Goal: Task Accomplishment & Management: Complete application form

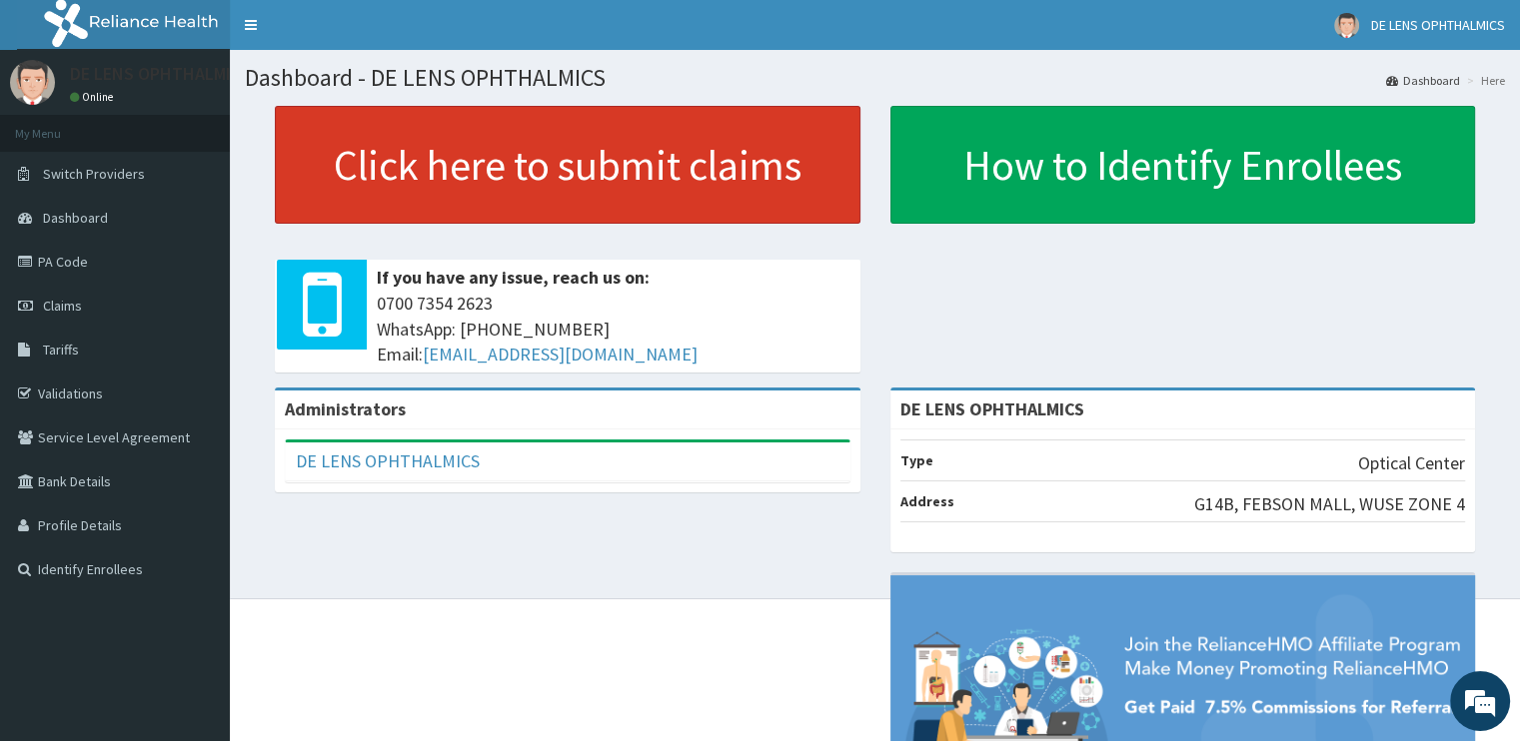
click at [501, 191] on link "Click here to submit claims" at bounding box center [567, 165] width 585 height 118
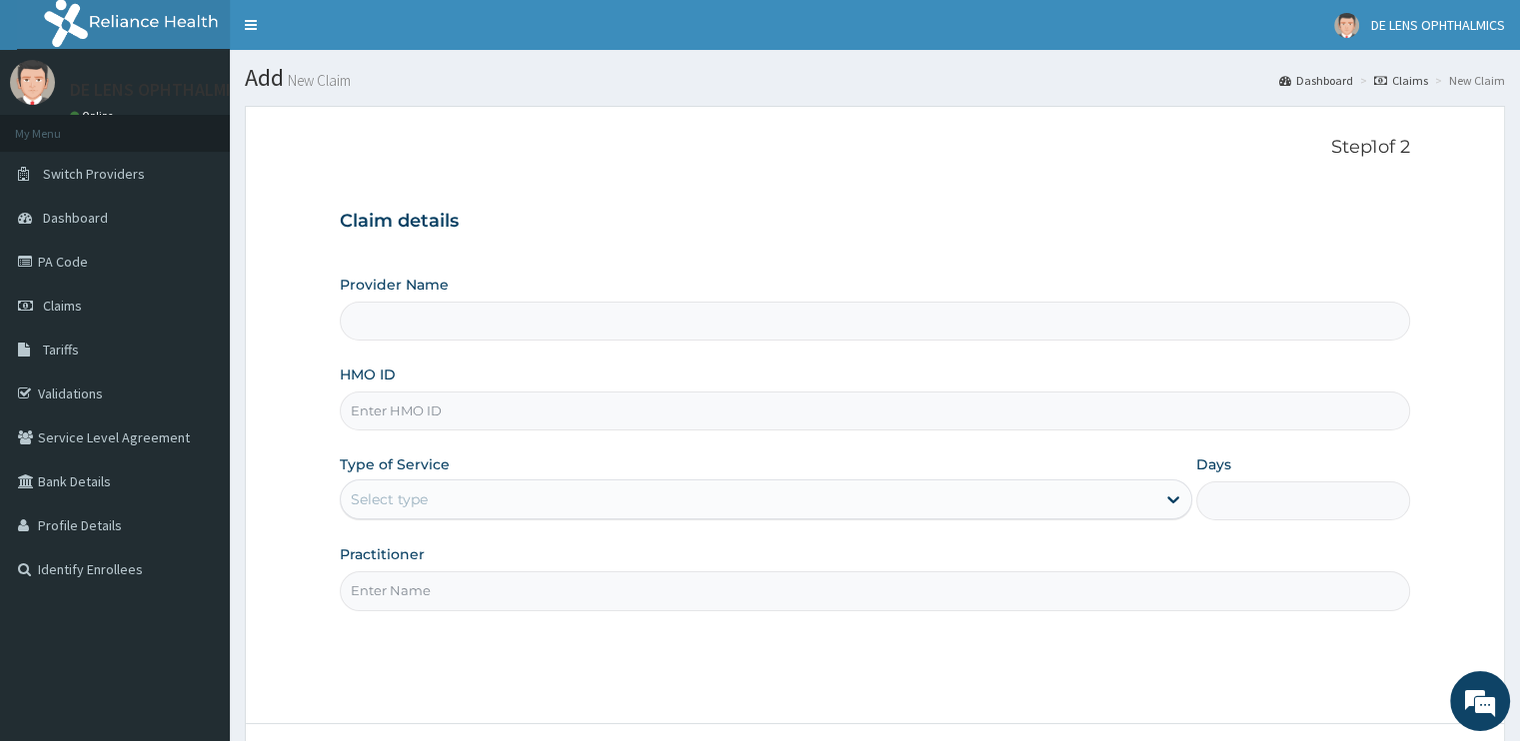
type input "DE LENS OPHTHALMICS"
click at [496, 407] on input "HMO ID" at bounding box center [874, 411] width 1069 height 39
type input "PCI/10029/A"
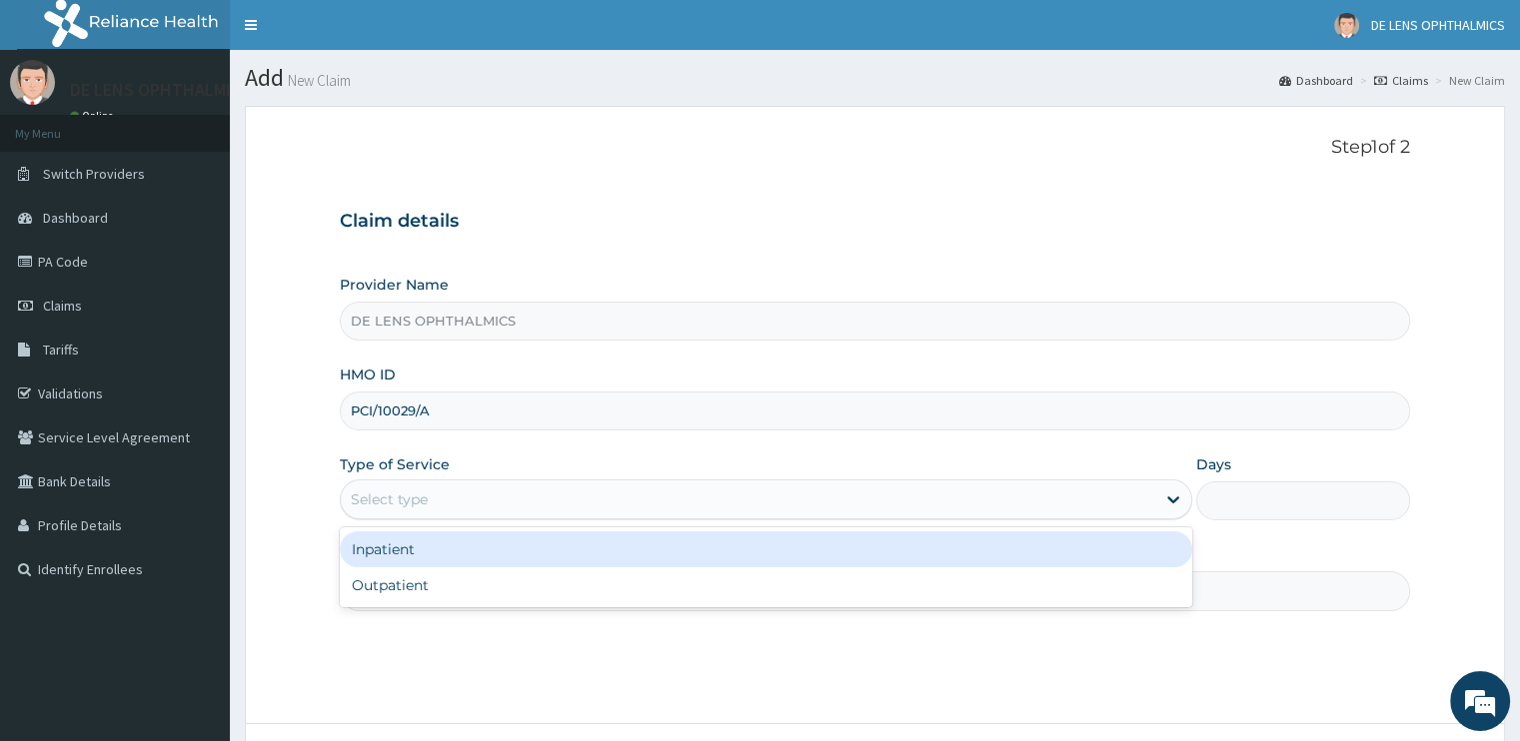
click at [458, 489] on div "Select type" at bounding box center [748, 500] width 814 height 32
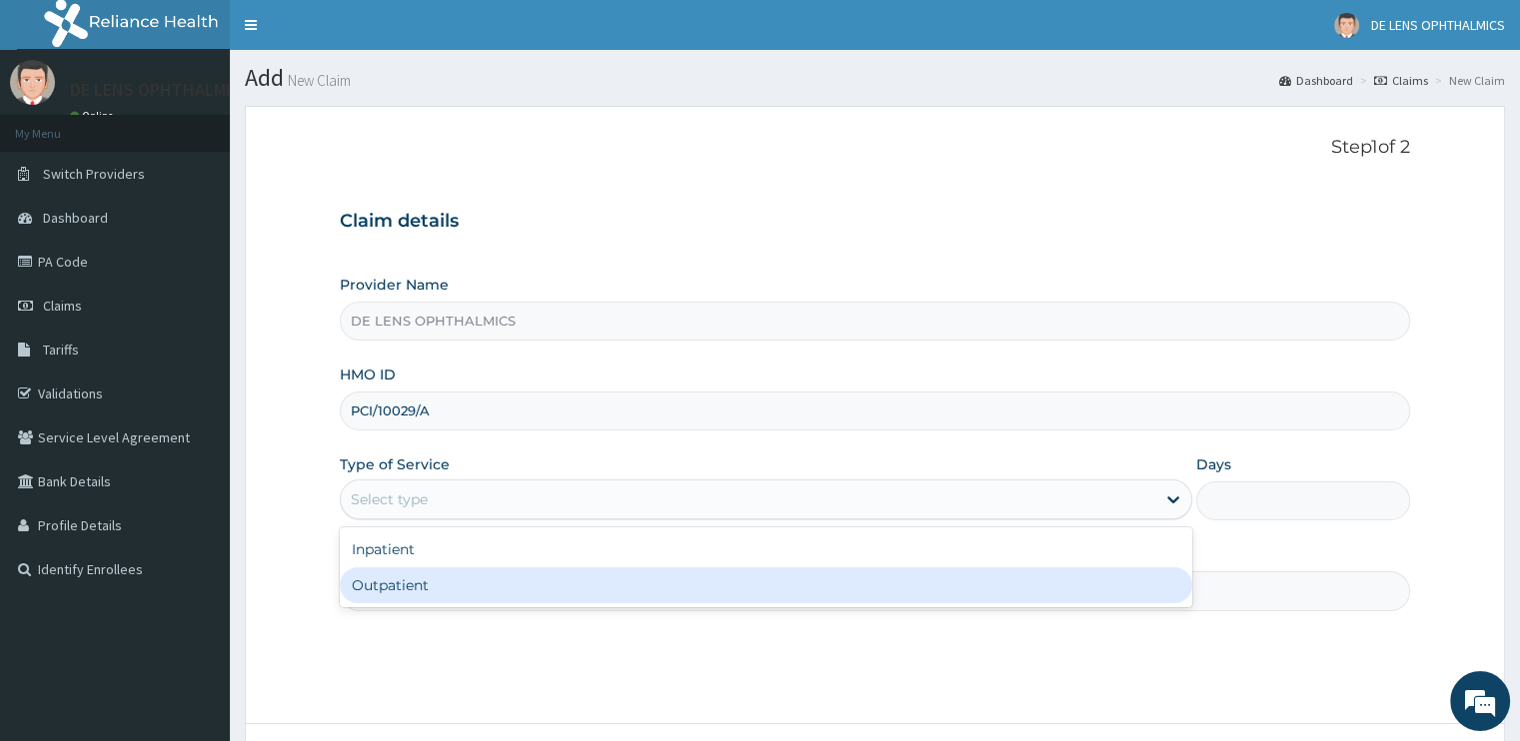
click at [431, 597] on div "Outpatient" at bounding box center [766, 585] width 852 height 36
type input "1"
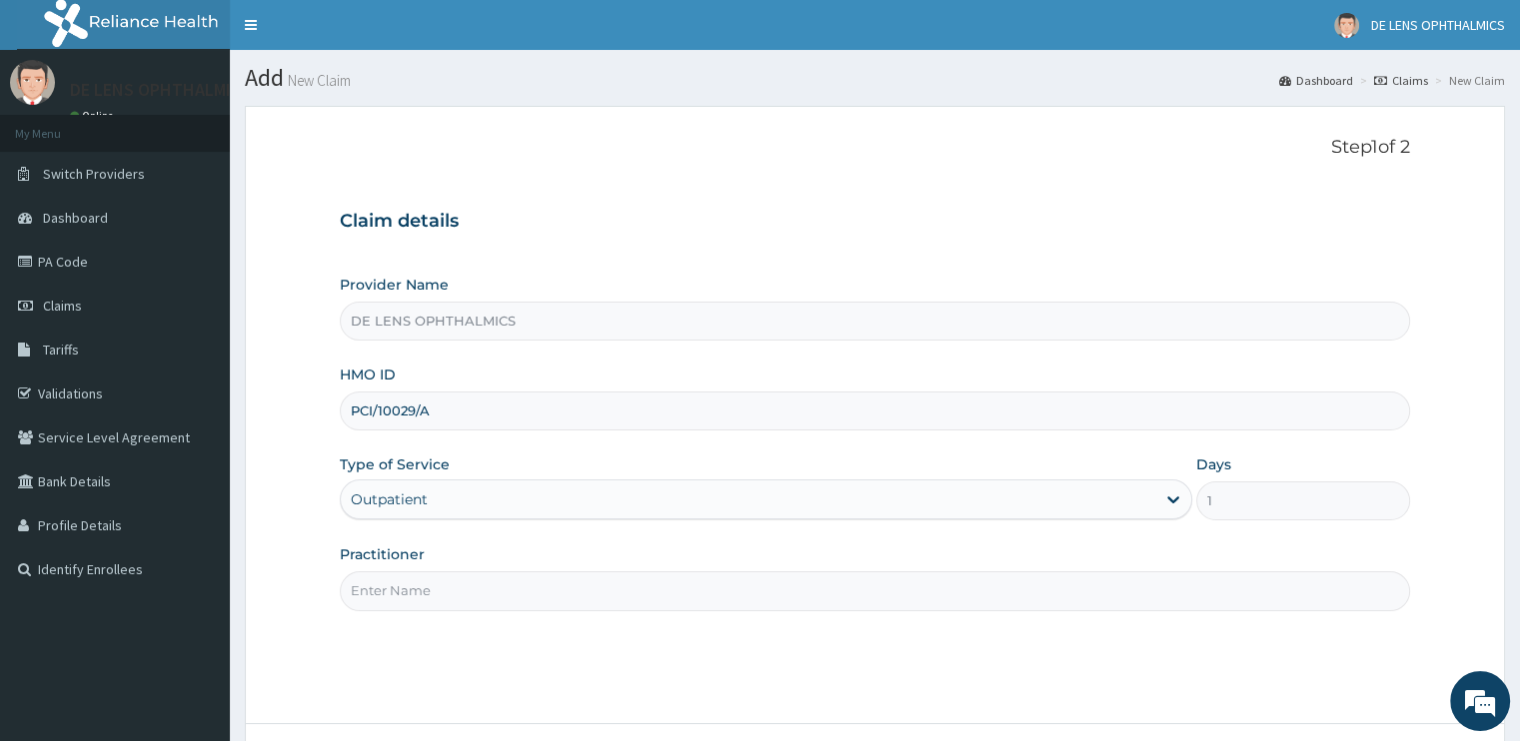
click at [433, 582] on input "Practitioner" at bounding box center [874, 590] width 1069 height 39
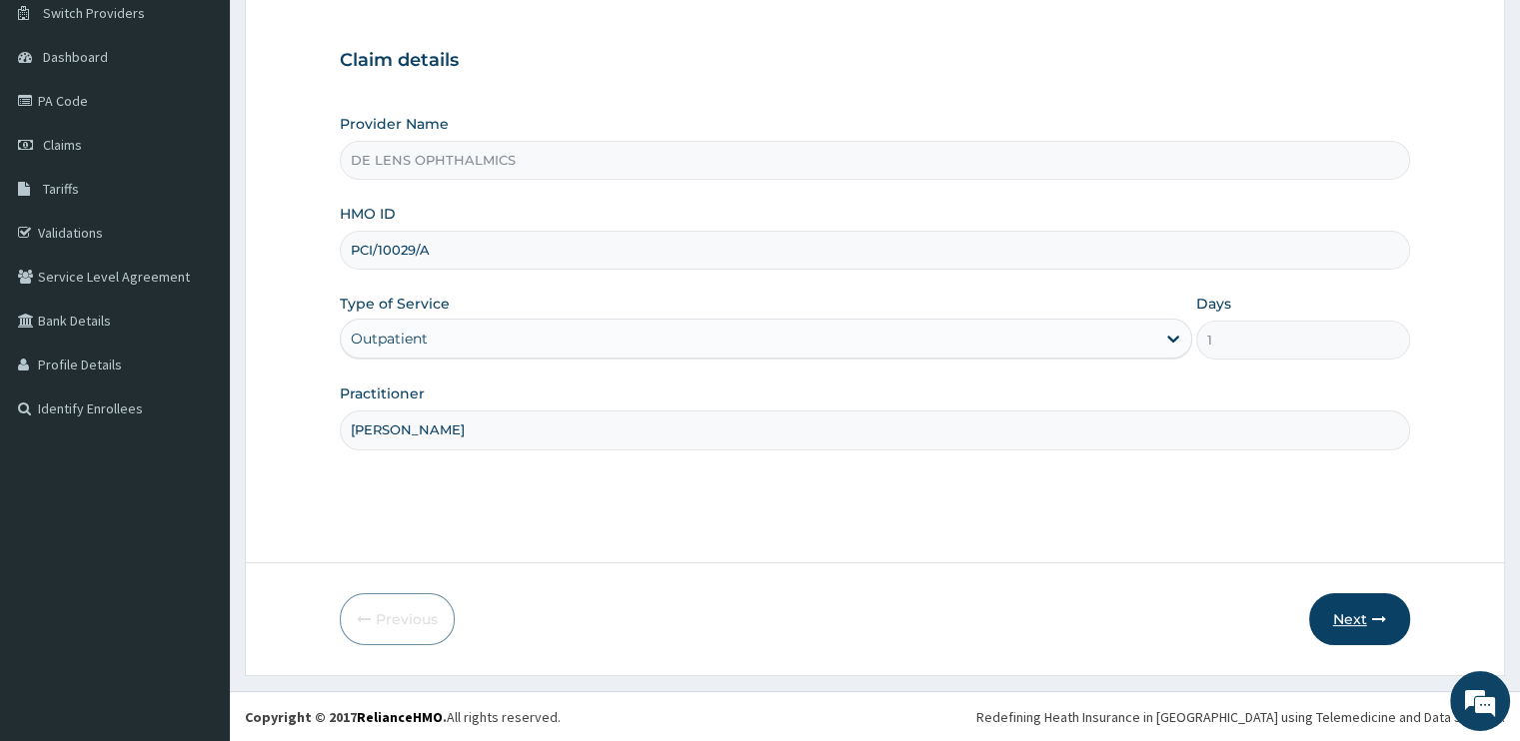
type input "DR EMEKA"
click at [1349, 616] on button "Next" at bounding box center [1359, 619] width 101 height 52
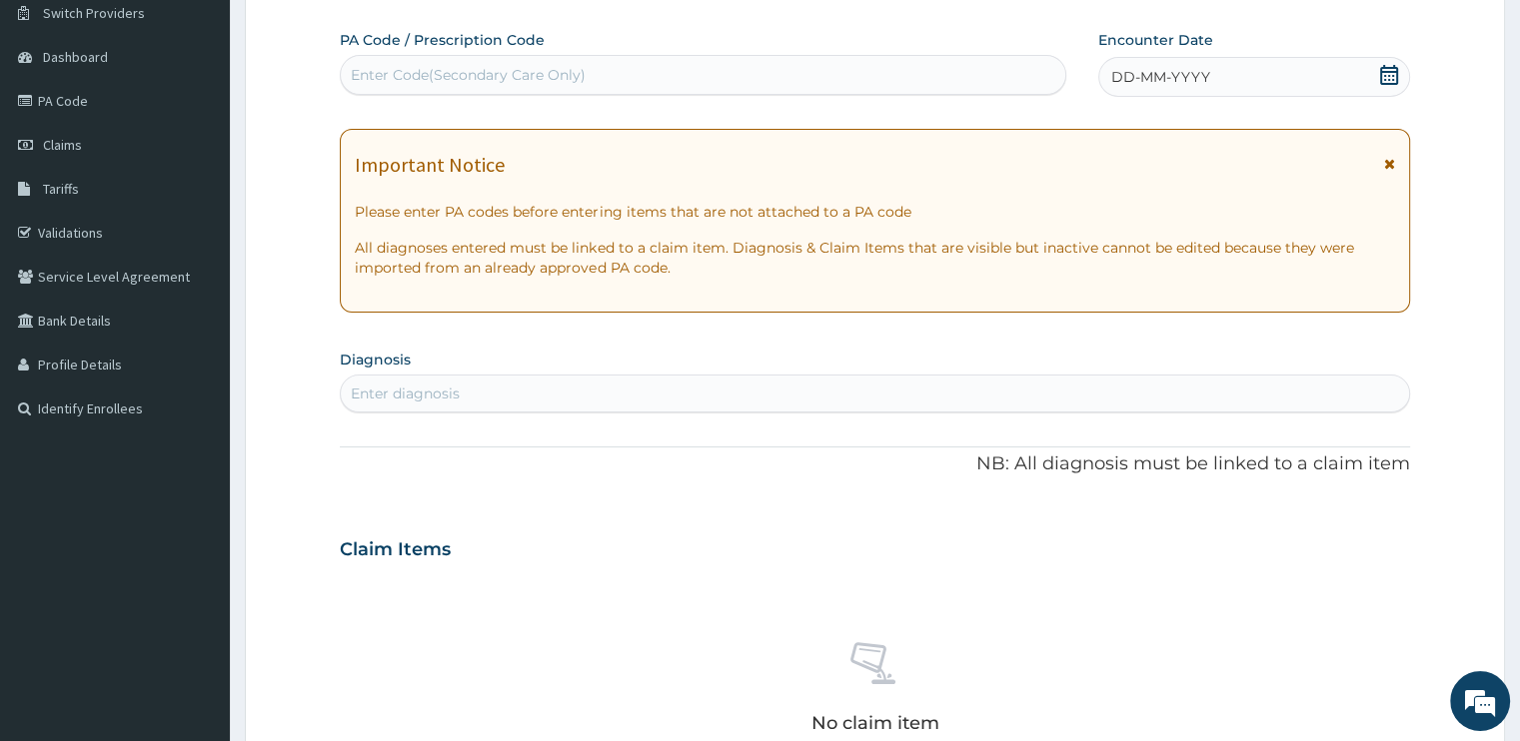
click at [572, 73] on div "Enter Code(Secondary Care Only)" at bounding box center [468, 75] width 235 height 20
type input "PA/E9E0B2"
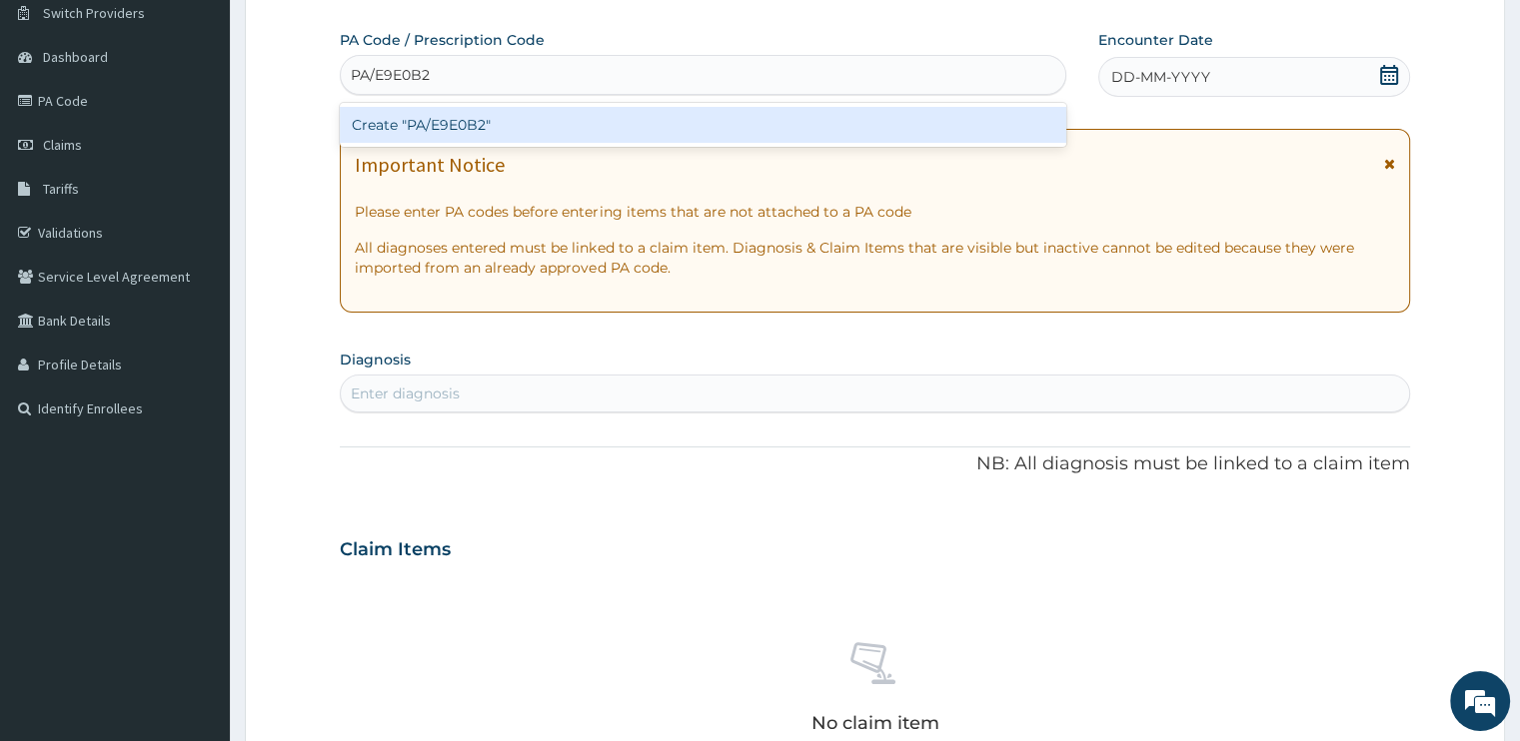
click at [540, 122] on div "Create "PA/E9E0B2"" at bounding box center [703, 125] width 726 height 36
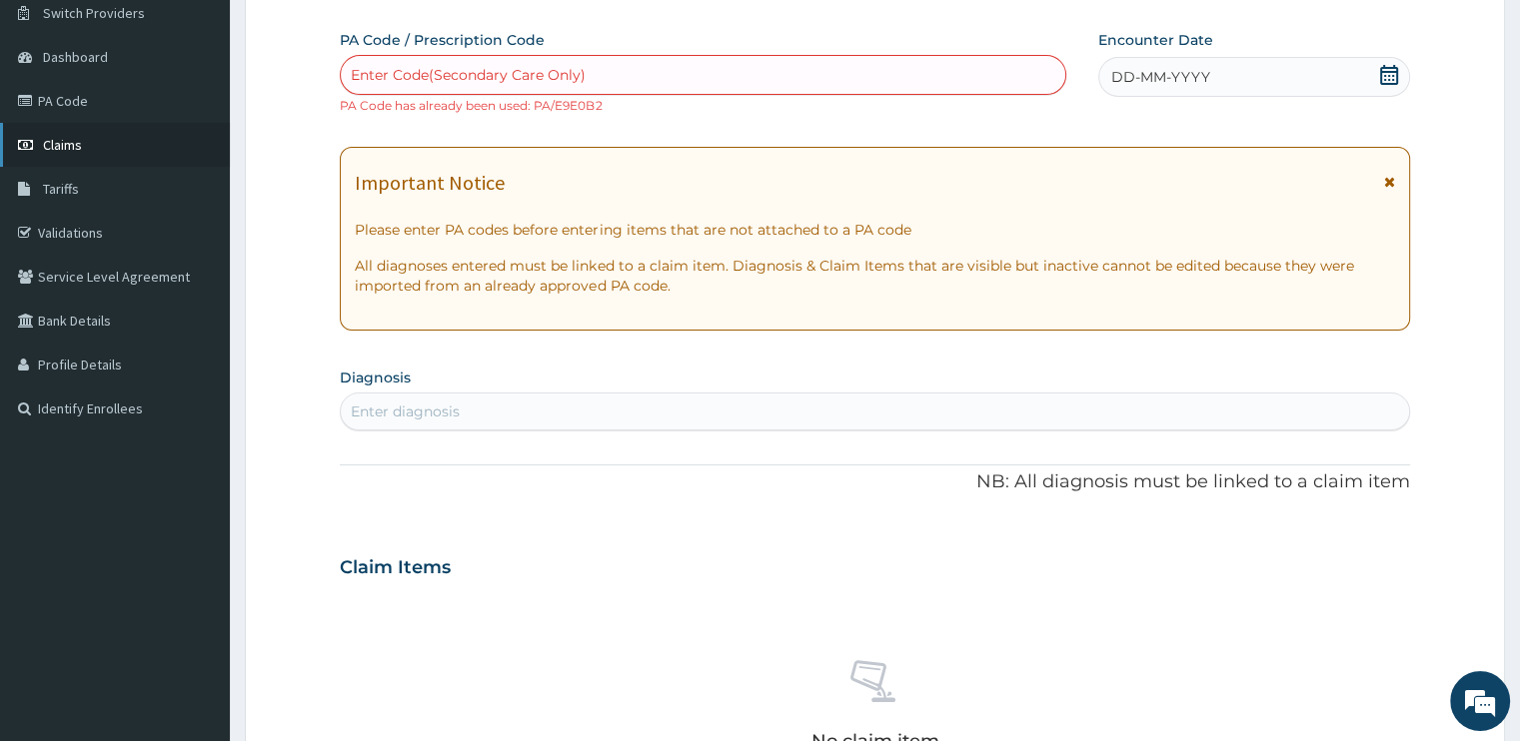
click at [120, 141] on link "Claims" at bounding box center [115, 145] width 230 height 44
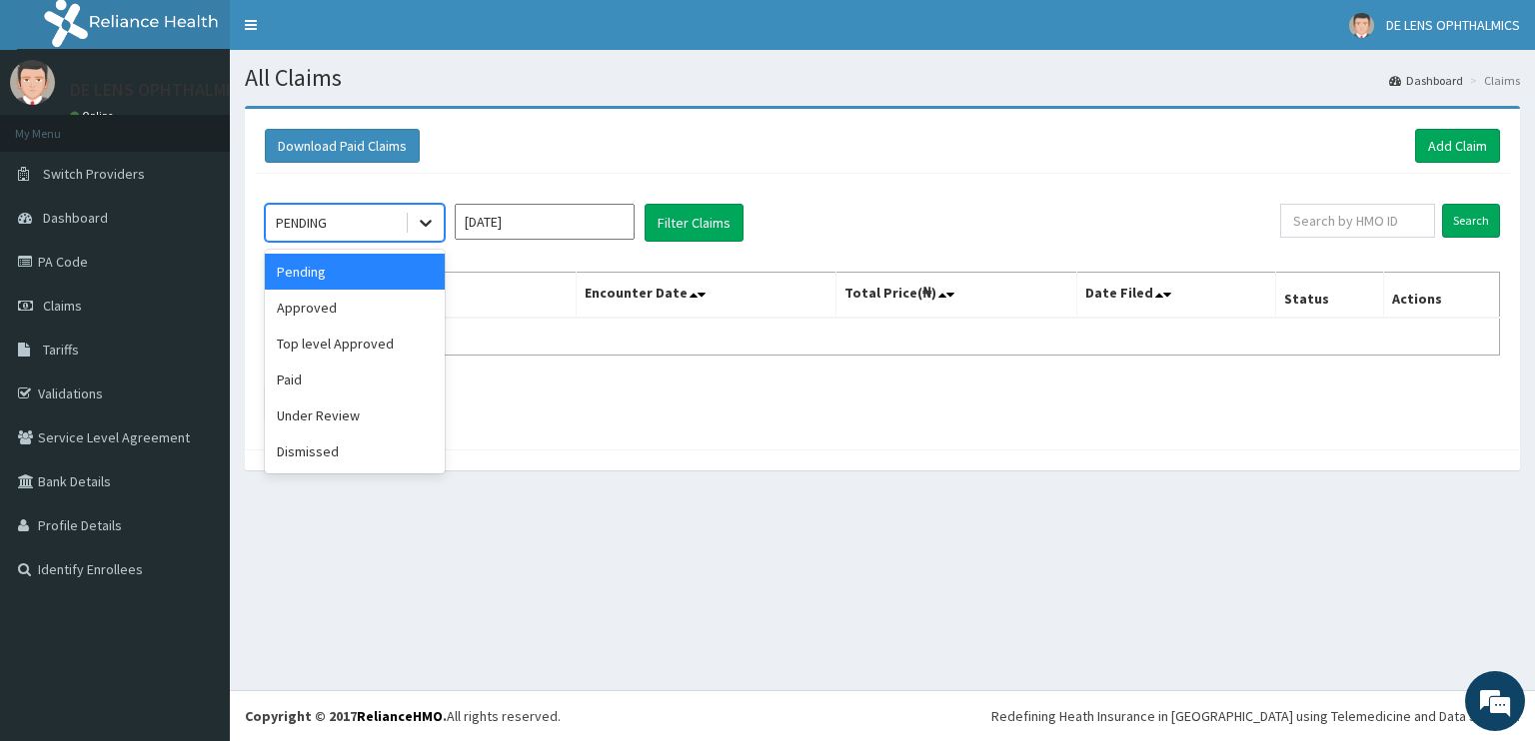
click at [428, 221] on icon at bounding box center [426, 223] width 20 height 20
click at [353, 425] on div "Under Review" at bounding box center [355, 416] width 180 height 36
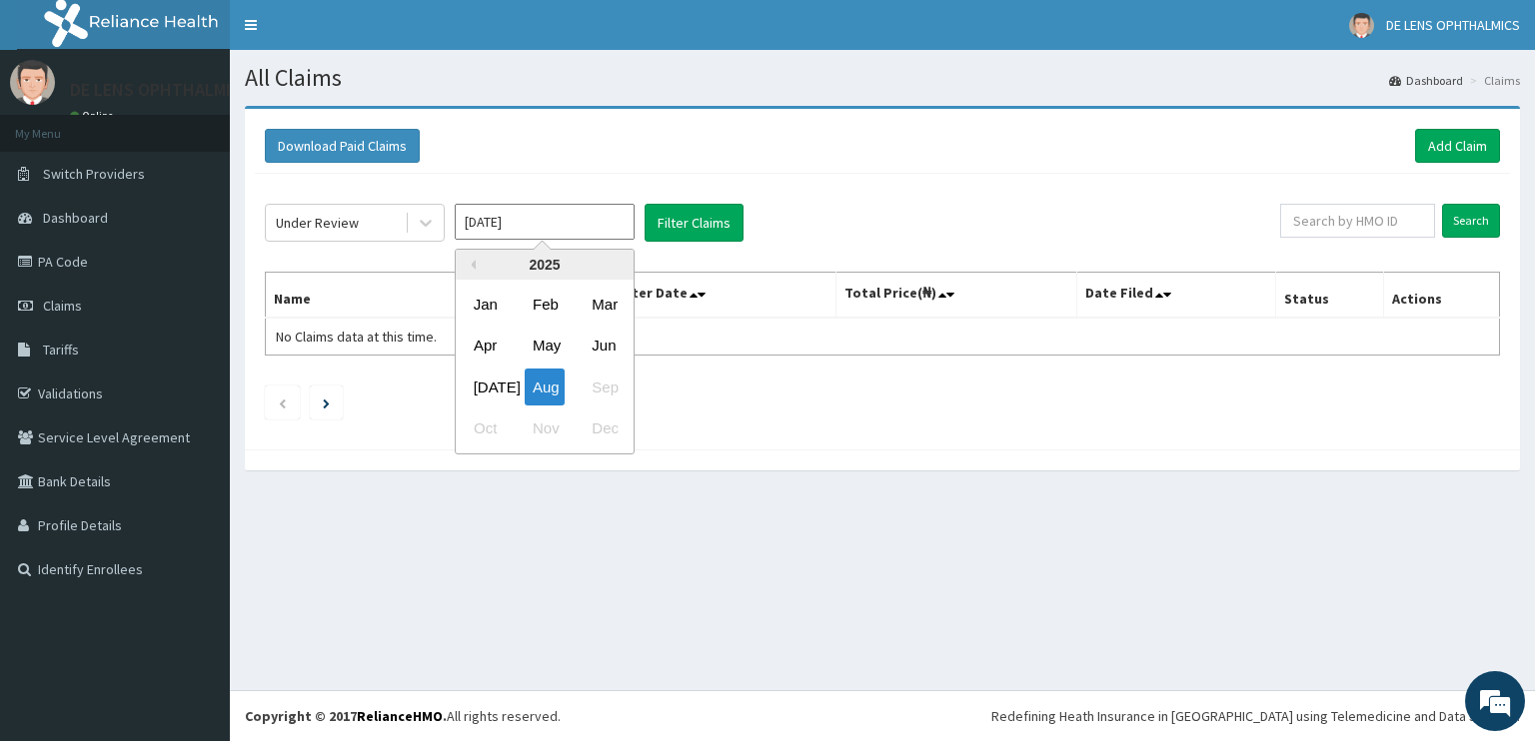
click at [610, 224] on input "[DATE]" at bounding box center [545, 222] width 180 height 36
click at [492, 377] on div "[DATE]" at bounding box center [486, 387] width 40 height 37
type input "[DATE]"
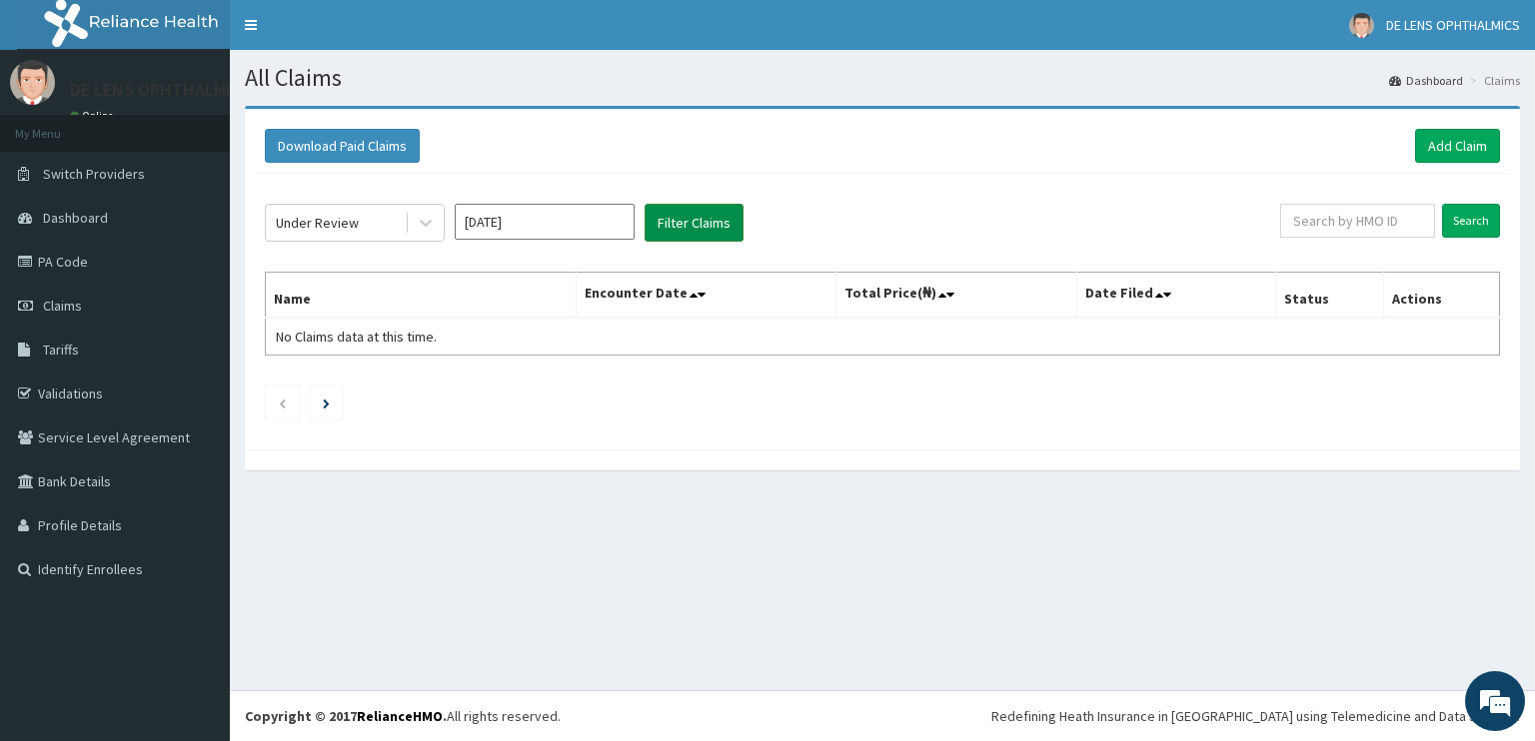
click at [682, 227] on button "Filter Claims" at bounding box center [693, 223] width 99 height 38
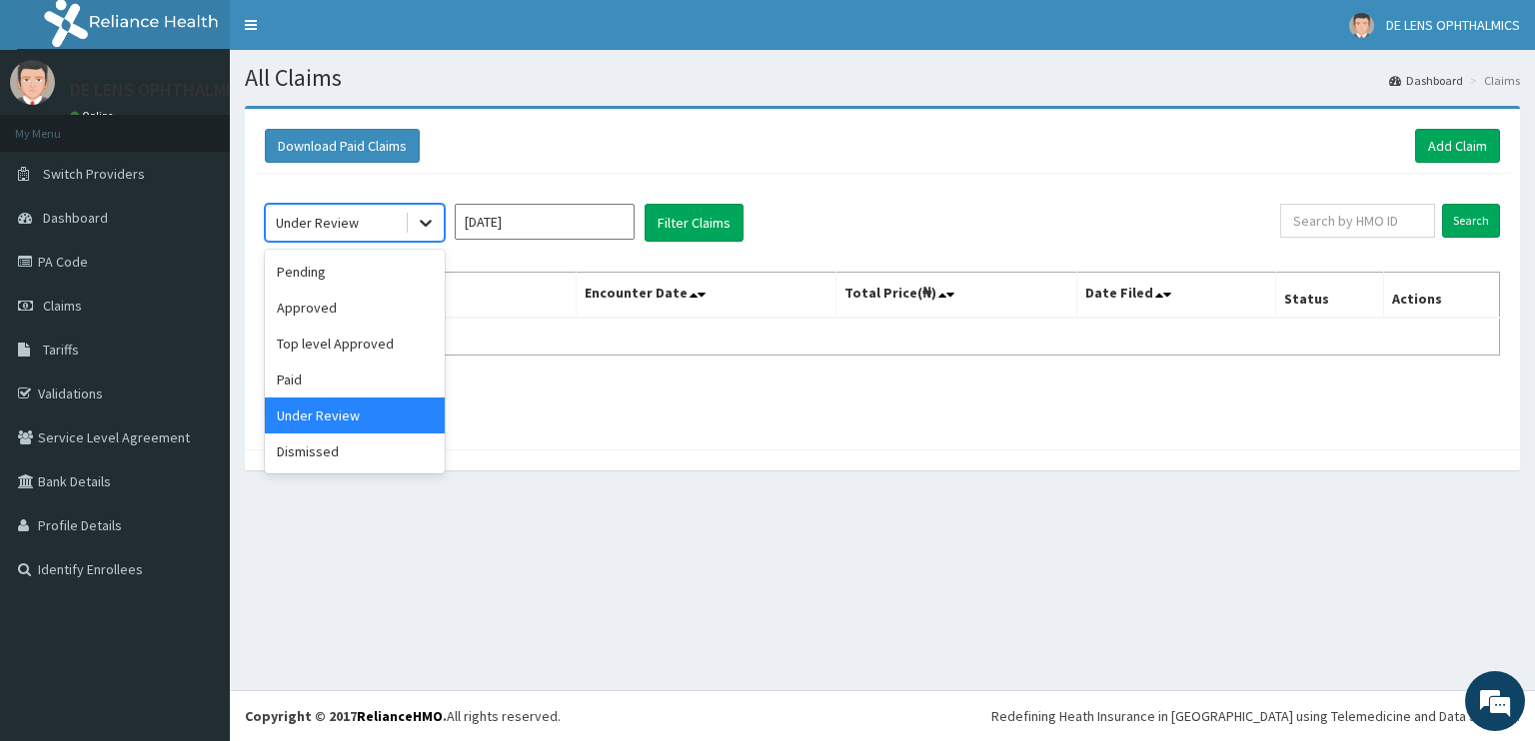
click at [428, 222] on icon at bounding box center [426, 224] width 12 height 7
click at [361, 277] on div "Pending" at bounding box center [355, 272] width 180 height 36
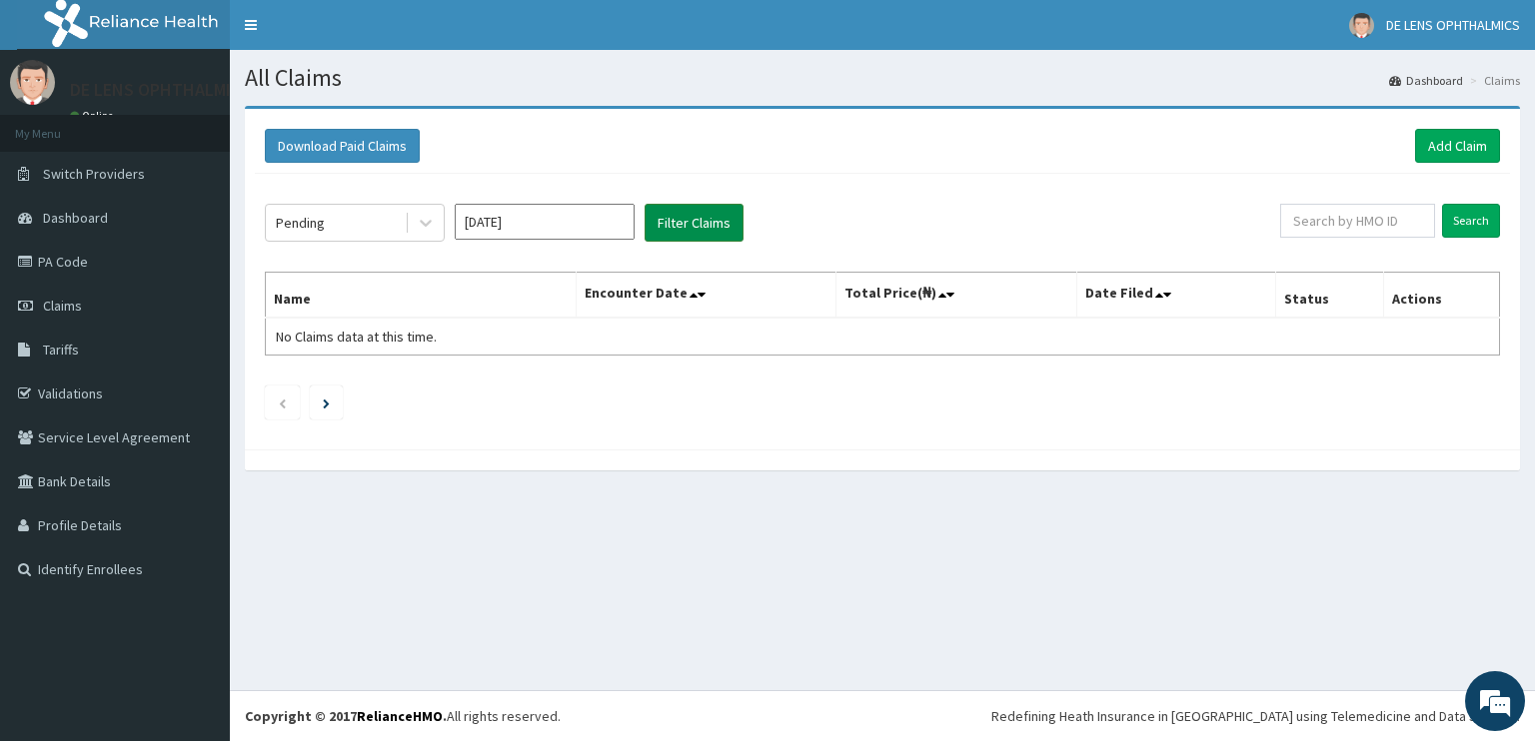
click at [694, 213] on button "Filter Claims" at bounding box center [693, 223] width 99 height 38
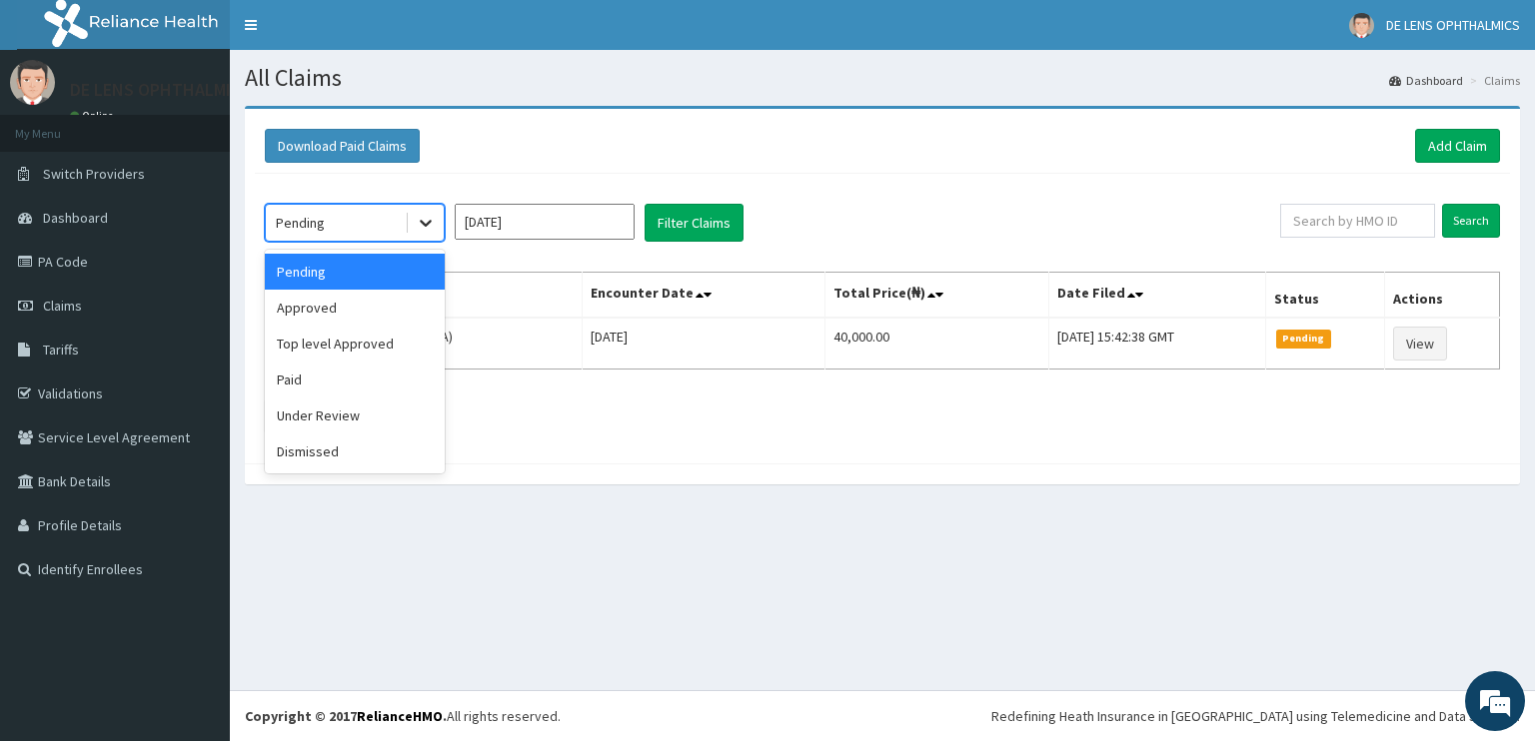
click at [428, 222] on icon at bounding box center [426, 224] width 12 height 7
click at [369, 382] on div "Paid" at bounding box center [355, 380] width 180 height 36
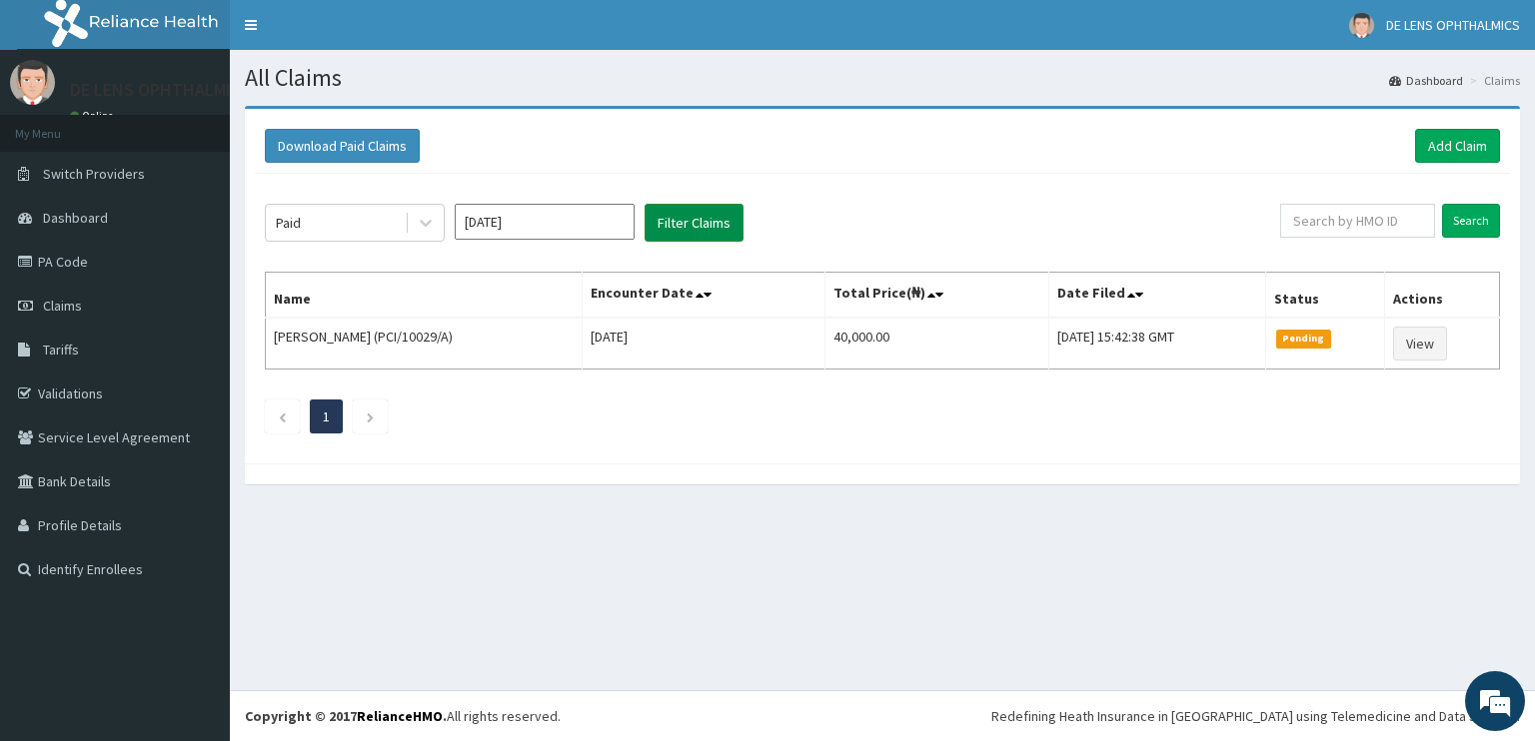
click at [708, 221] on button "Filter Claims" at bounding box center [693, 223] width 99 height 38
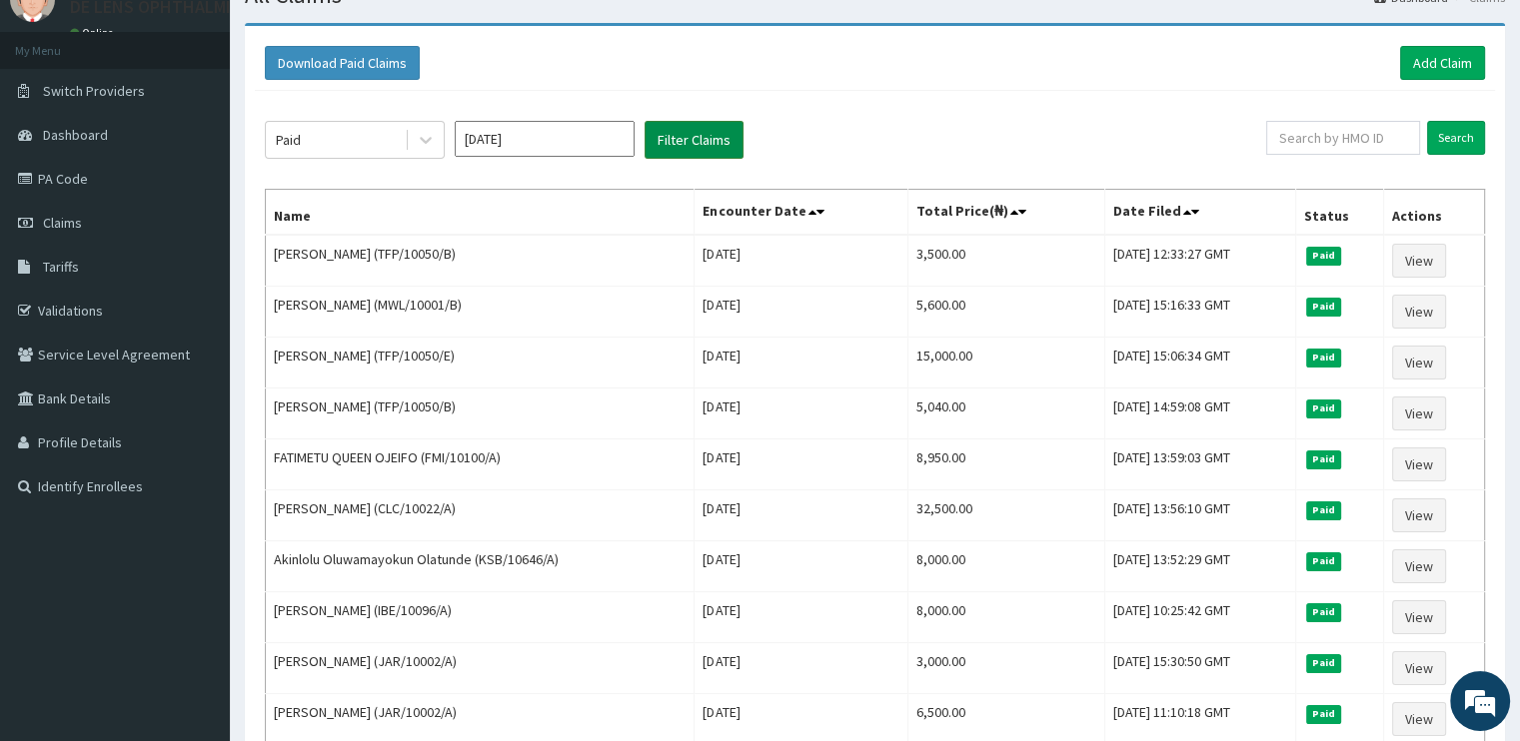
scroll to position [82, 0]
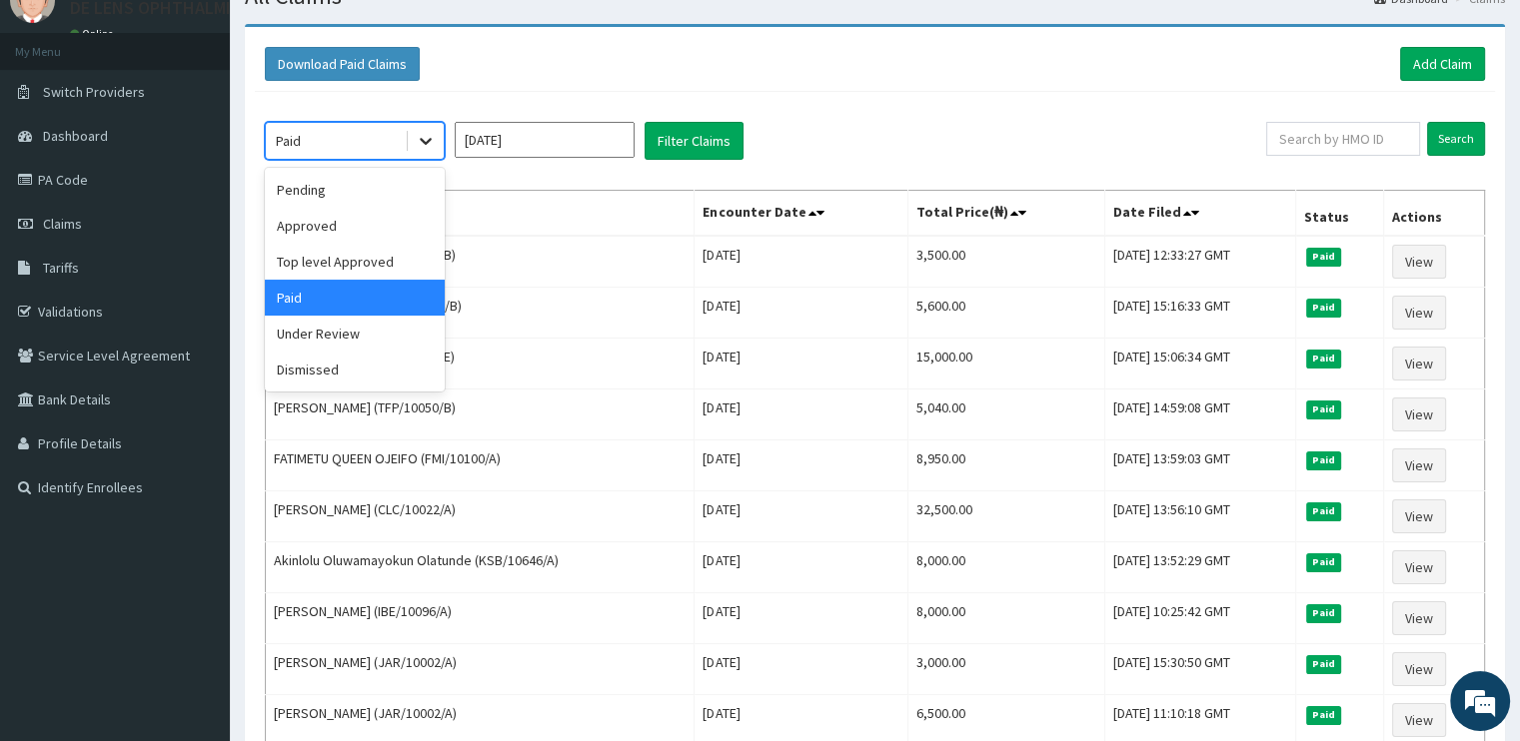
click at [432, 141] on icon at bounding box center [426, 141] width 20 height 20
click at [339, 188] on div "Pending" at bounding box center [355, 190] width 180 height 36
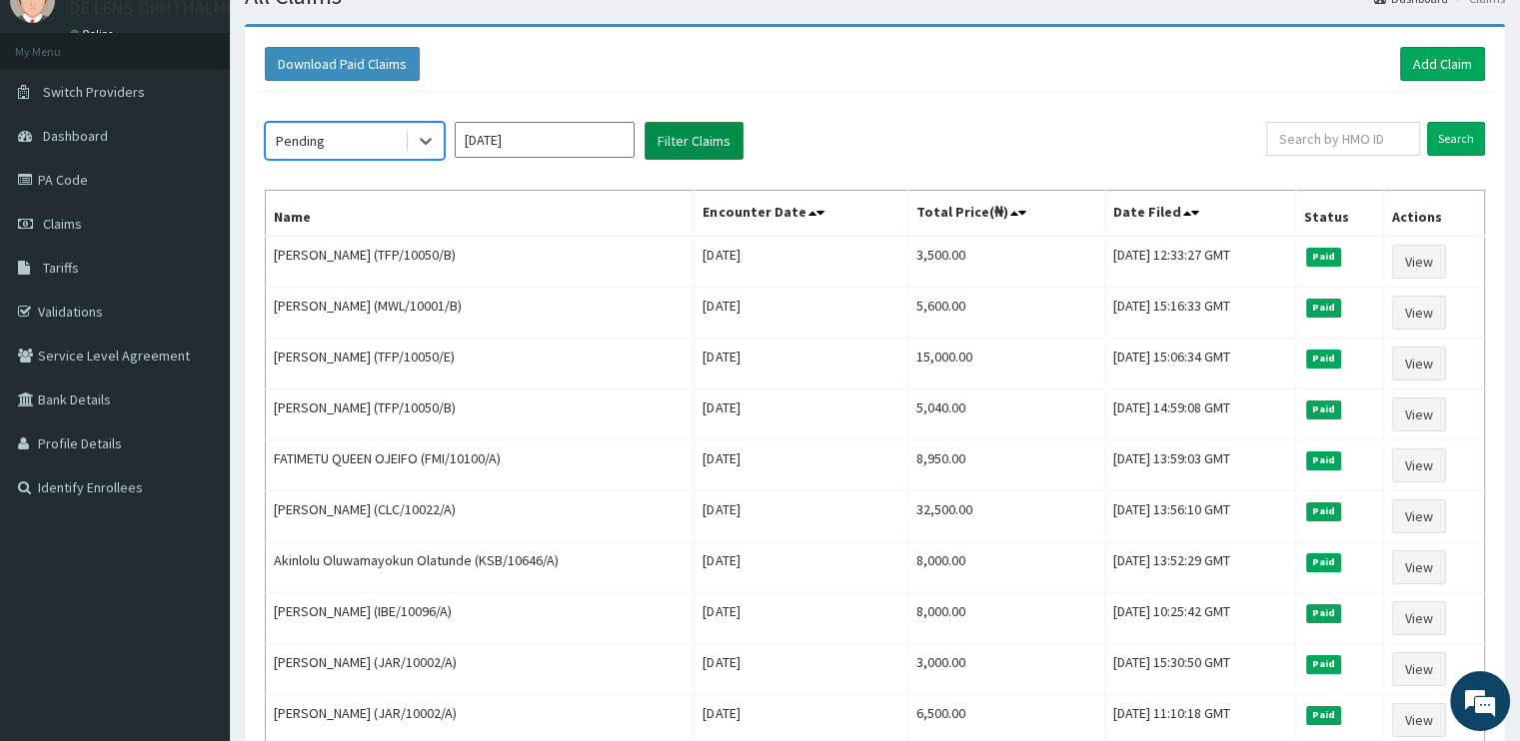
click at [676, 152] on button "Filter Claims" at bounding box center [693, 141] width 99 height 38
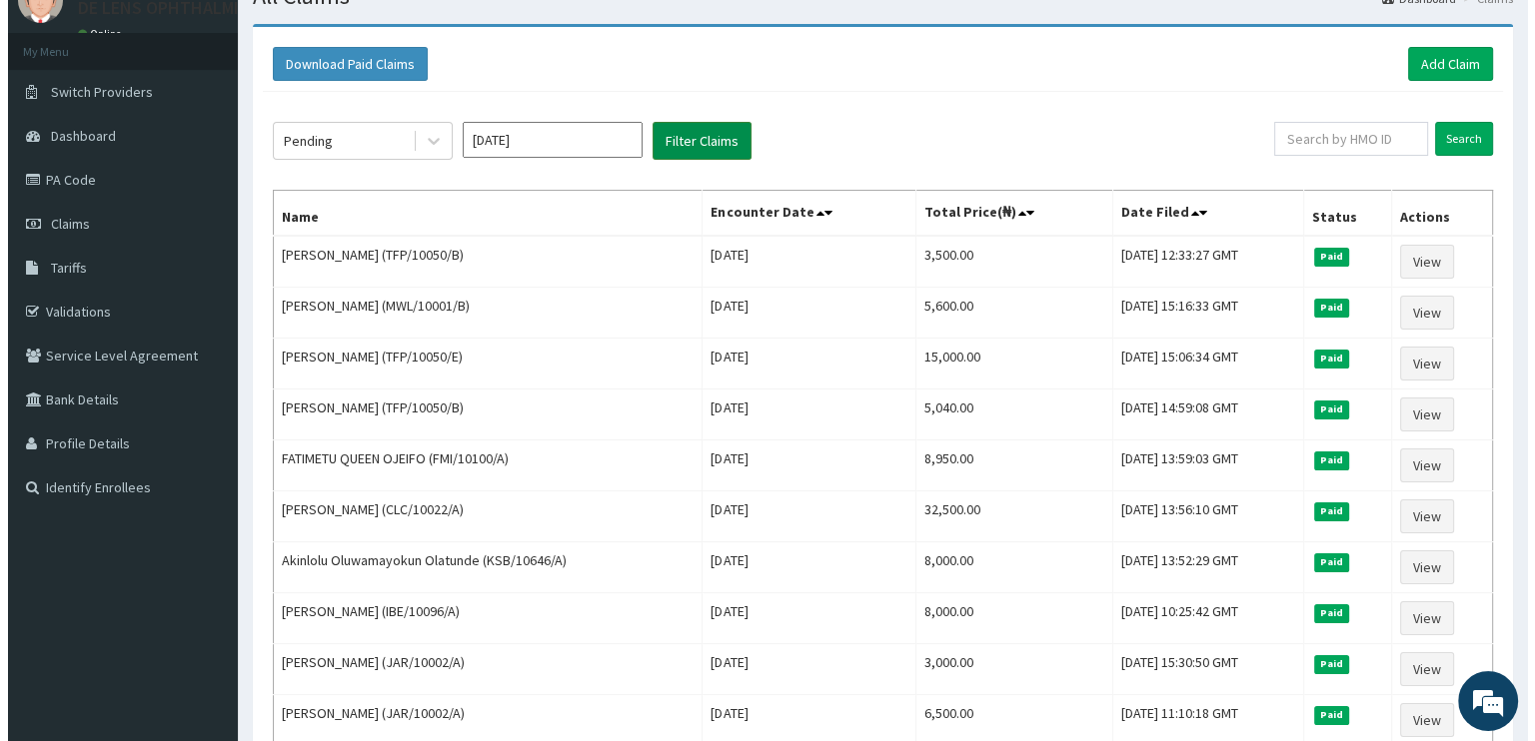
scroll to position [0, 0]
